Goal: Navigation & Orientation: Find specific page/section

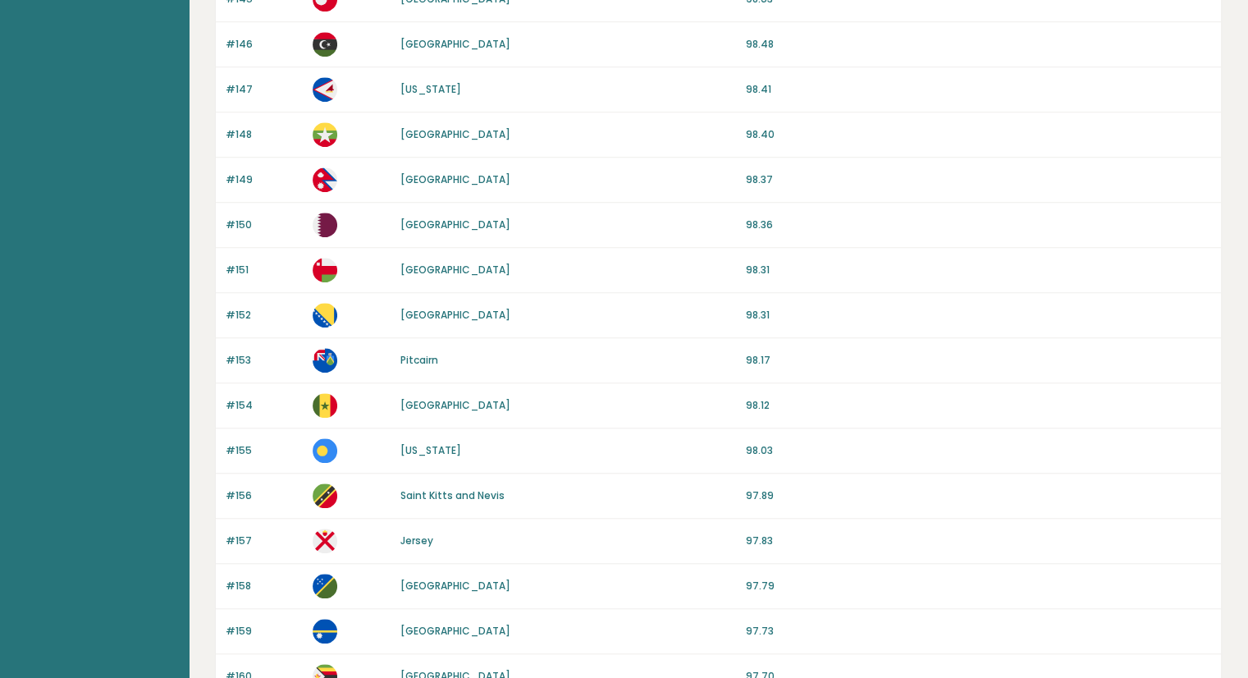
scroll to position [1447, 0]
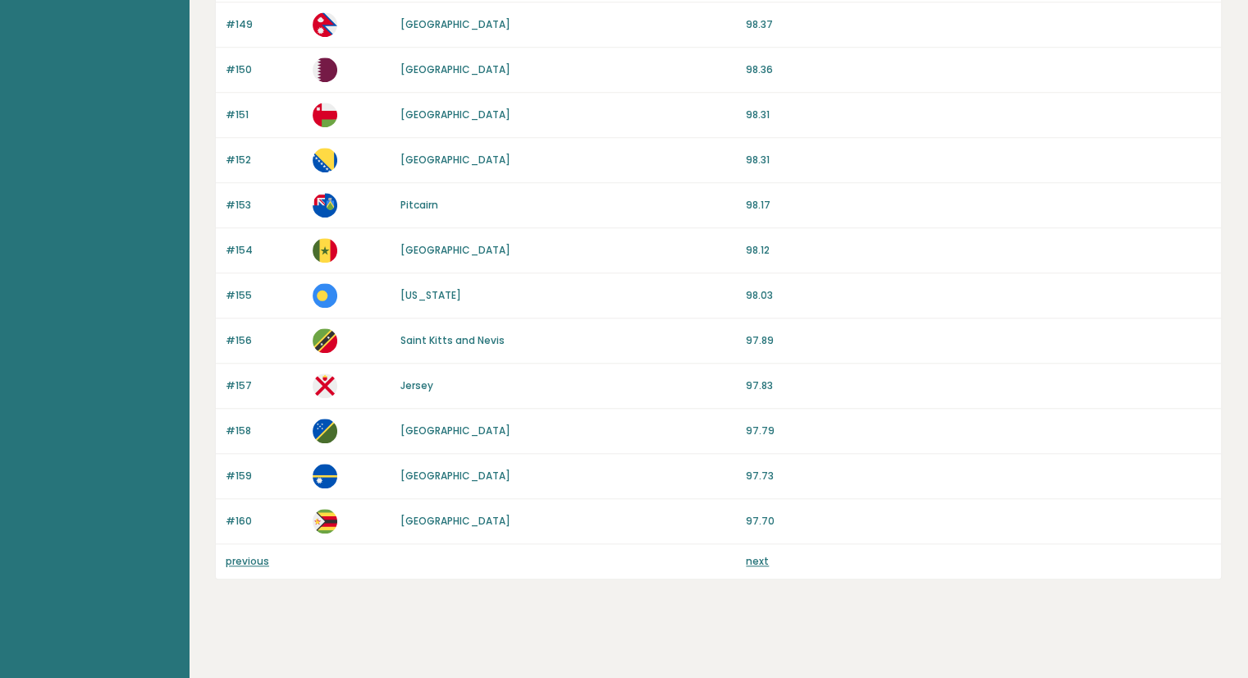
click at [252, 555] on link "previous" at bounding box center [247, 561] width 43 height 14
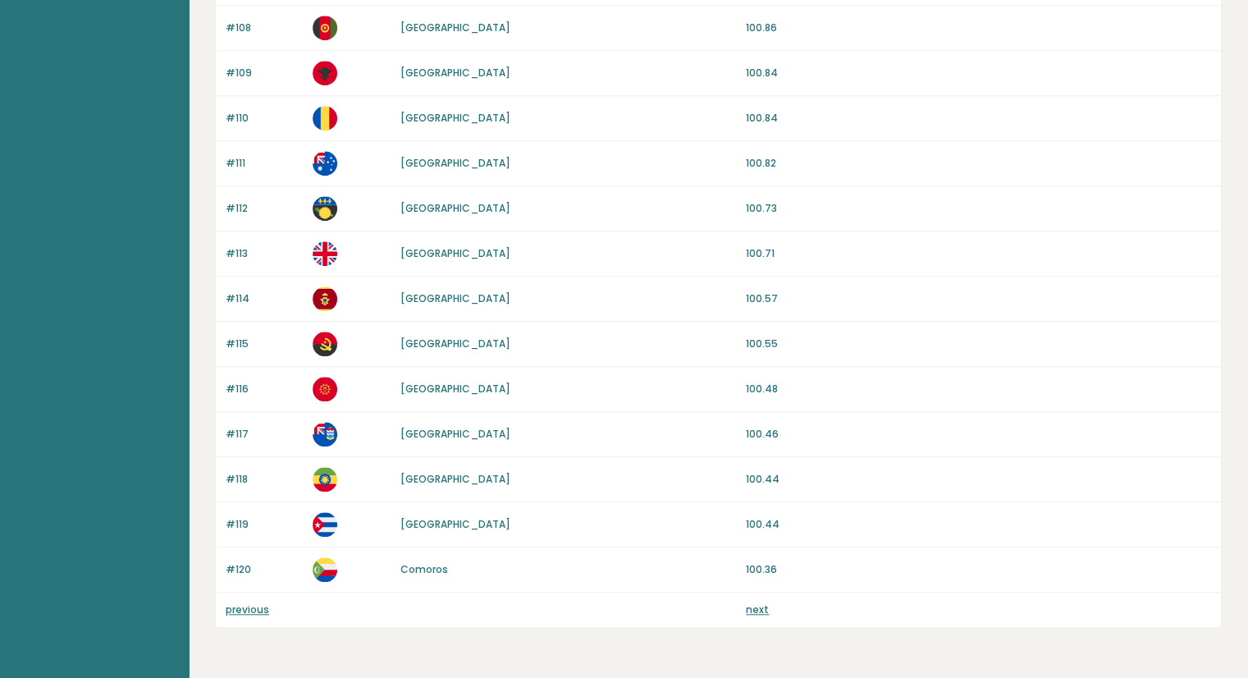
scroll to position [1447, 0]
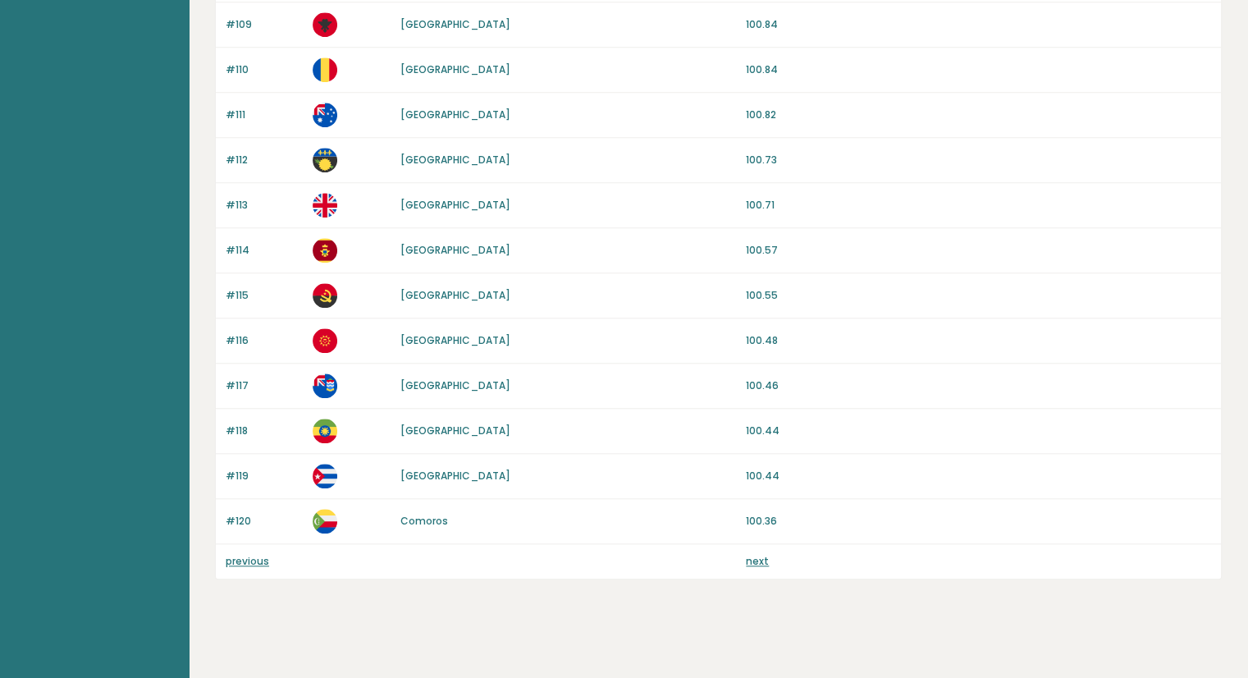
click at [245, 554] on link "previous" at bounding box center [247, 561] width 43 height 14
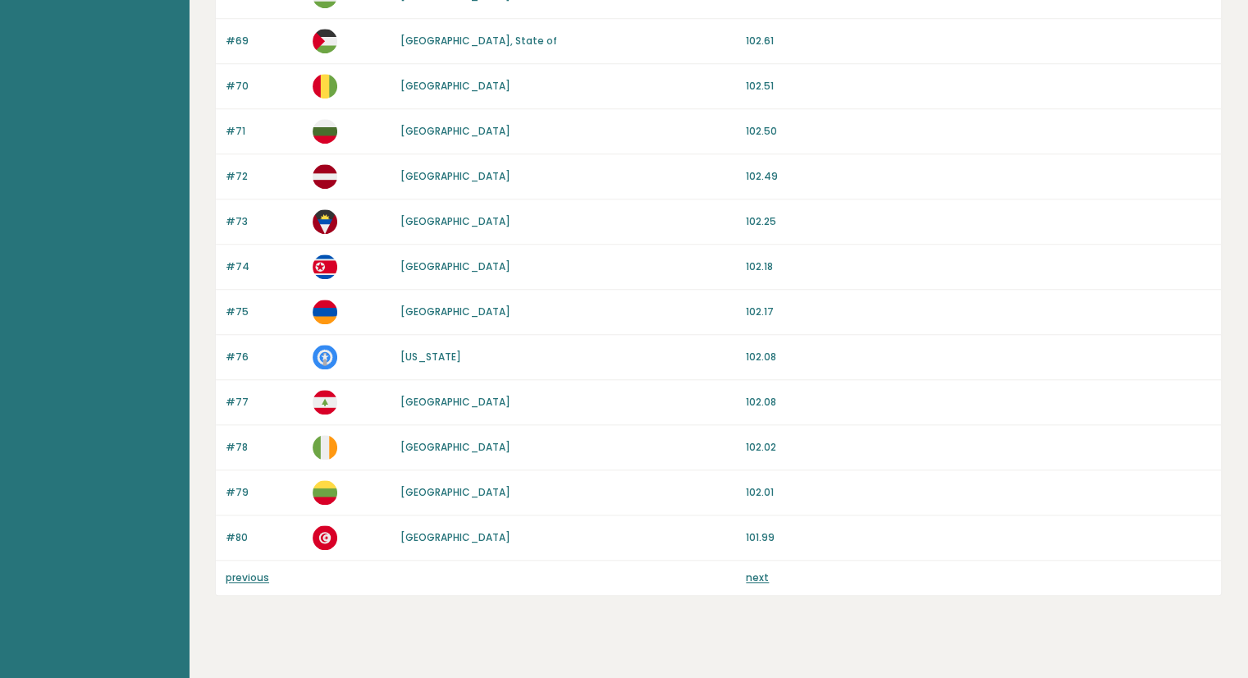
scroll to position [1447, 0]
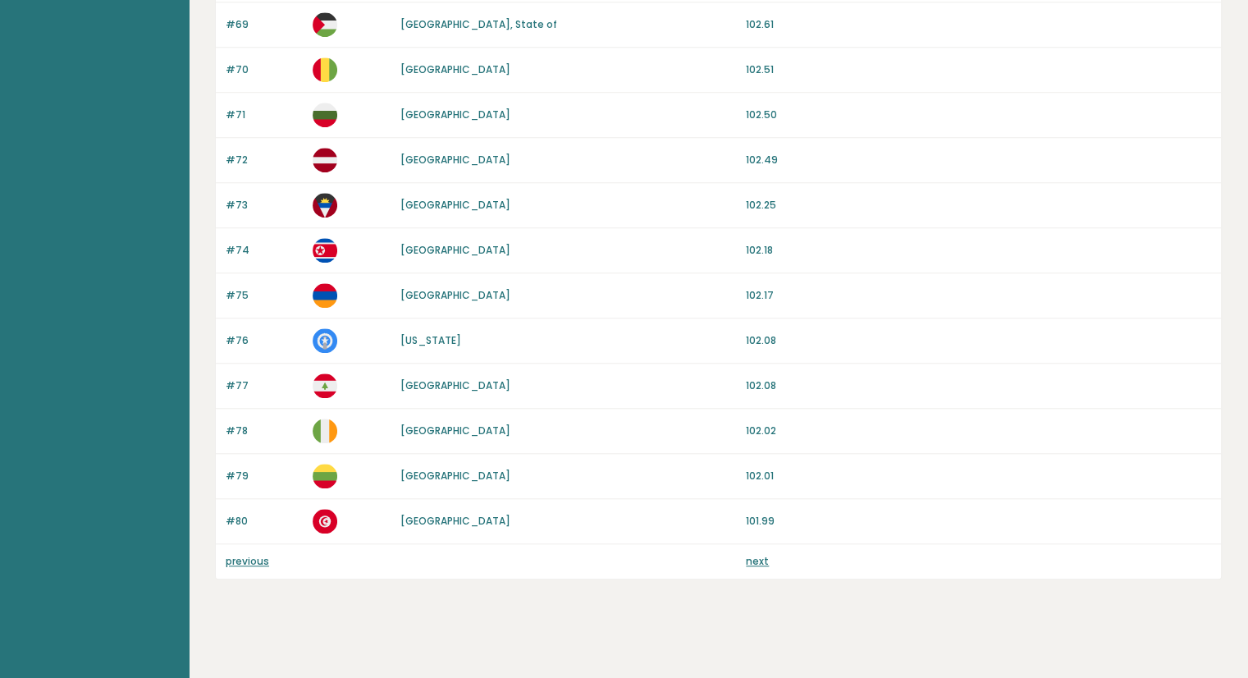
click at [231, 558] on link "previous" at bounding box center [247, 561] width 43 height 14
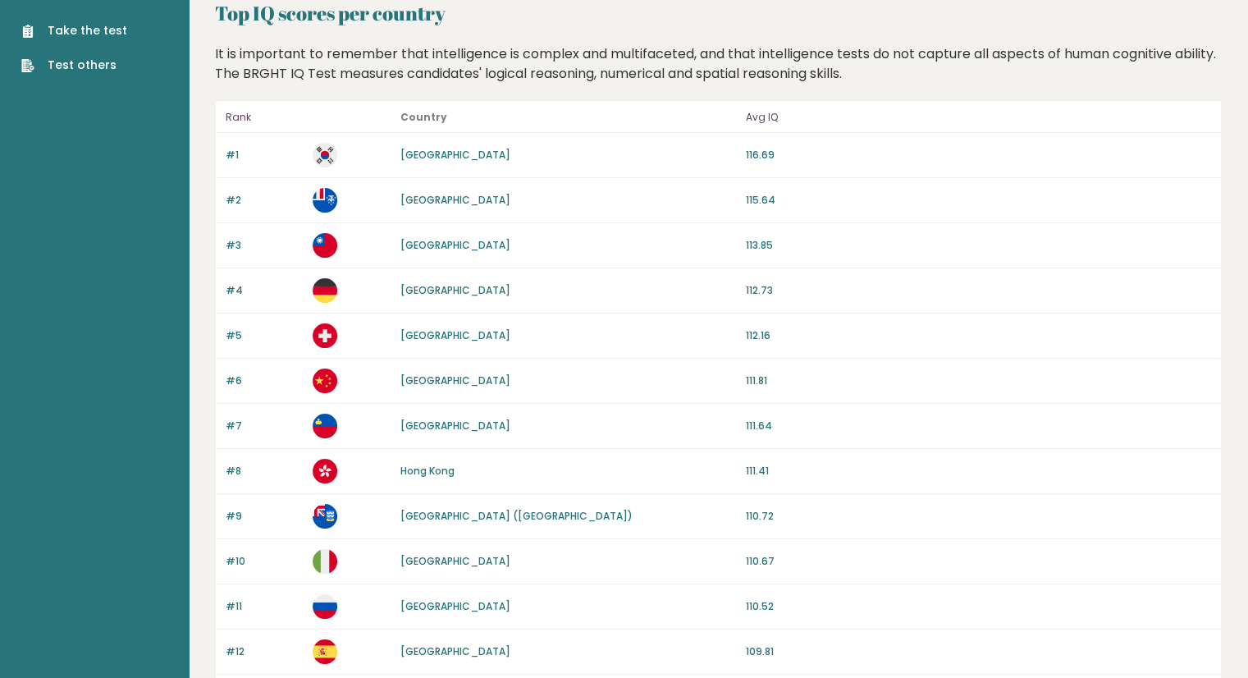
scroll to position [82, 0]
